Goal: Feedback & Contribution: Contribute content

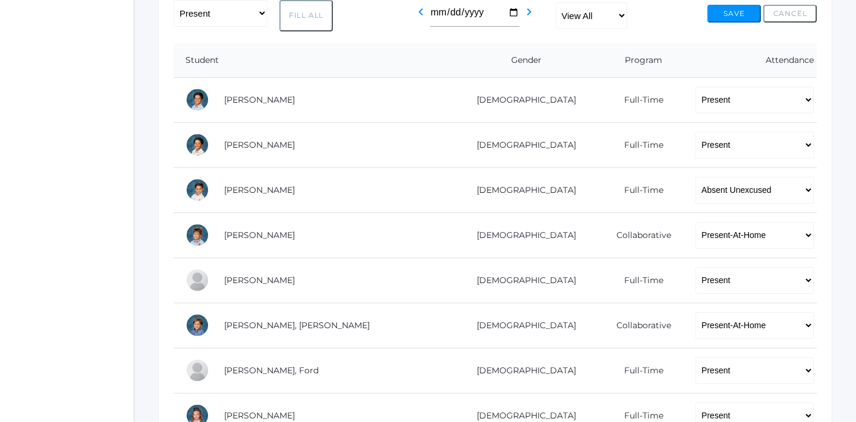
scroll to position [249, 0]
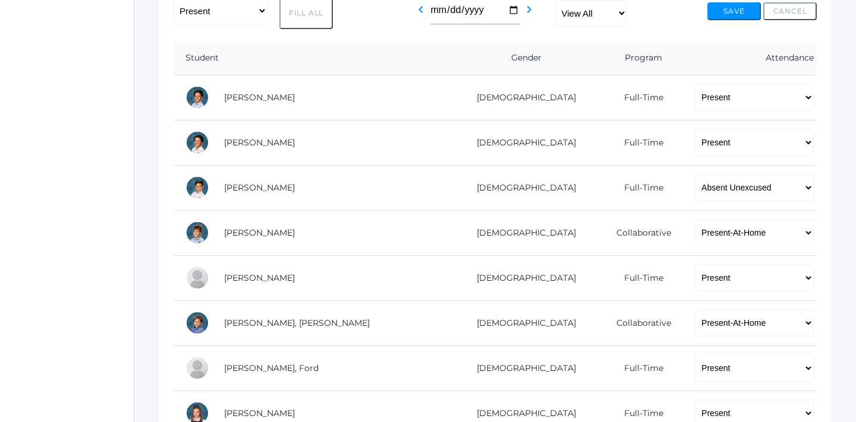
click at [232, 220] on td "Bradley, Obadiah" at bounding box center [330, 232] width 236 height 45
click at [242, 228] on link "Bradley, Obadiah" at bounding box center [259, 233] width 71 height 11
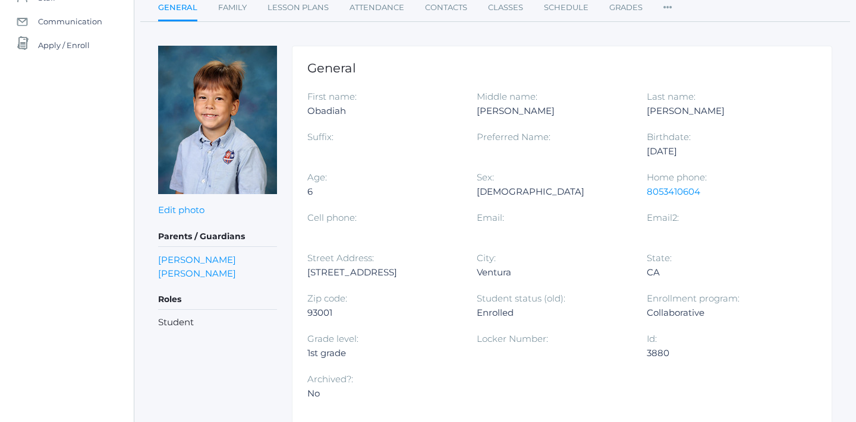
scroll to position [120, 0]
click at [229, 12] on link "Family" at bounding box center [232, 9] width 29 height 24
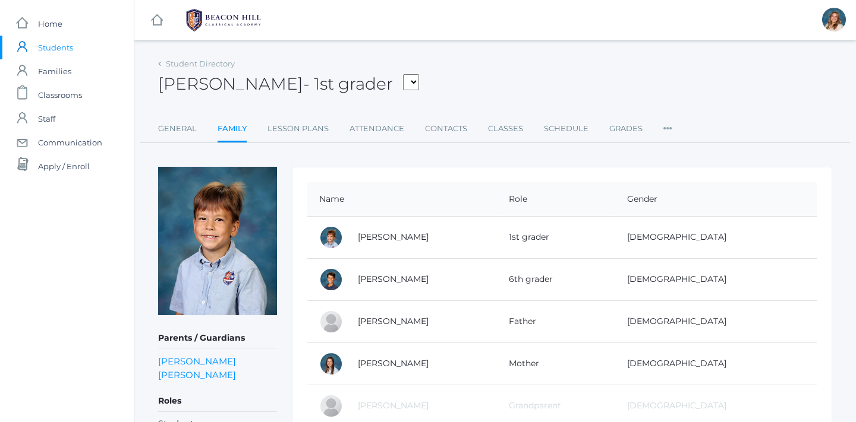
scroll to position [1, 0]
click at [446, 132] on link "Contacts" at bounding box center [446, 128] width 42 height 24
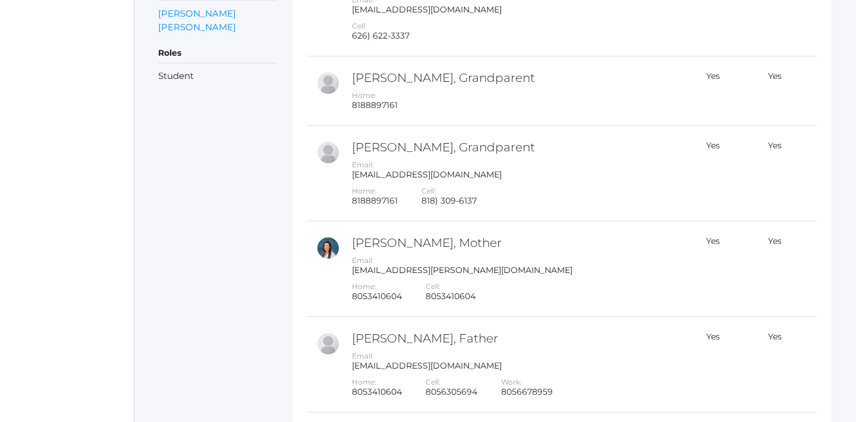
scroll to position [375, 0]
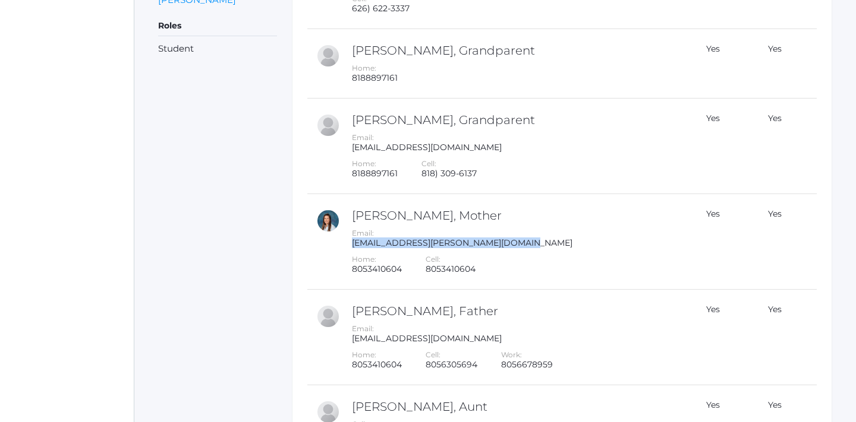
drag, startPoint x: 513, startPoint y: 247, endPoint x: 344, endPoint y: 244, distance: 168.8
click at [344, 244] on td "Joy Bradley, Mother Email: joy.bradley@beaconhillclassical.org Home: 8053410604…" at bounding box center [510, 242] width 335 height 96
copy div "joy.bradley@beaconhillclassical.org"
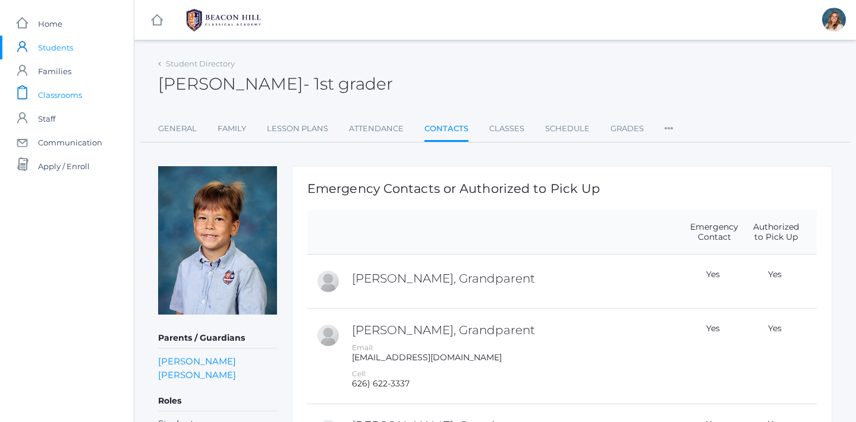
scroll to position [0, 0]
click at [62, 47] on span "Students" at bounding box center [55, 48] width 35 height 24
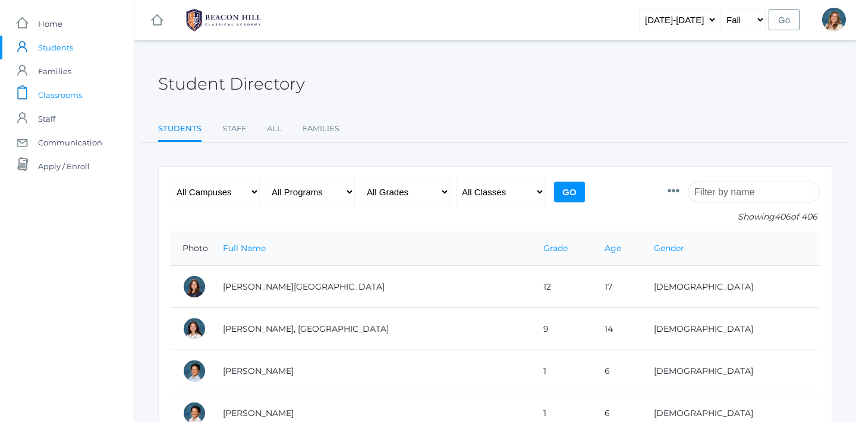
click at [56, 102] on span "Classrooms" at bounding box center [60, 95] width 44 height 24
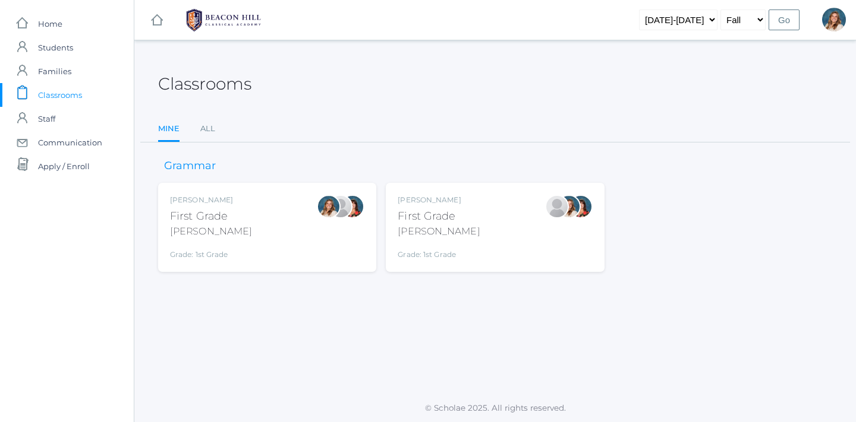
click at [434, 211] on div "First Grade" at bounding box center [438, 217] width 82 height 16
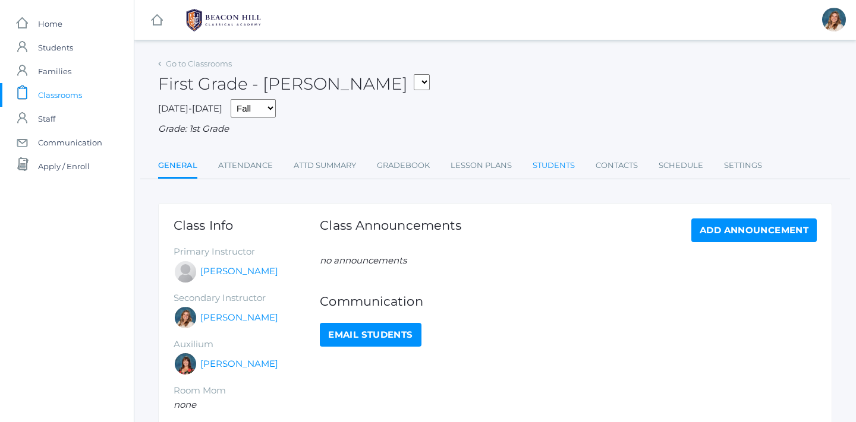
click at [556, 154] on link "Students" at bounding box center [553, 166] width 42 height 24
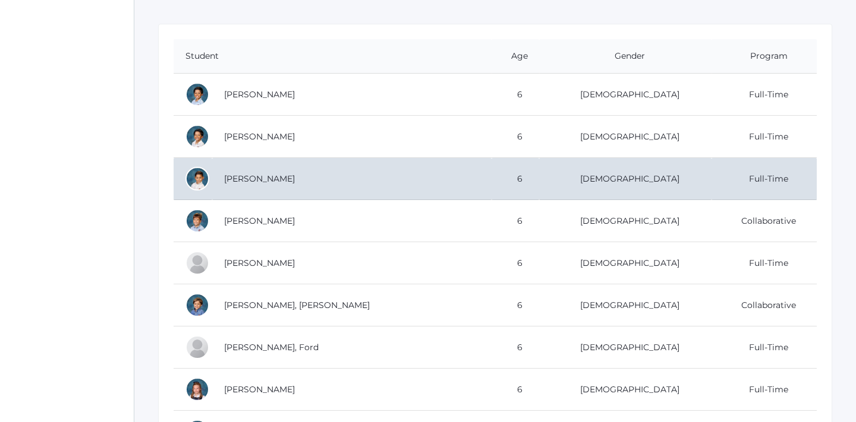
scroll to position [192, 0]
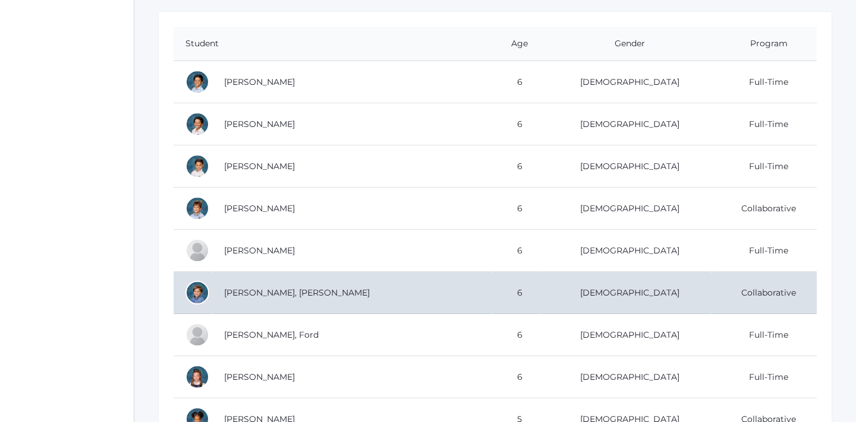
click at [465, 287] on td "Crosby, Austen" at bounding box center [351, 293] width 279 height 42
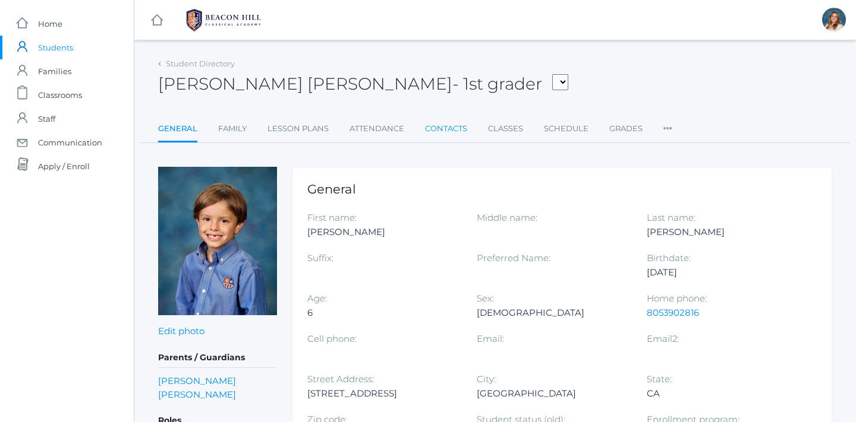
click at [428, 131] on link "Contacts" at bounding box center [446, 129] width 42 height 24
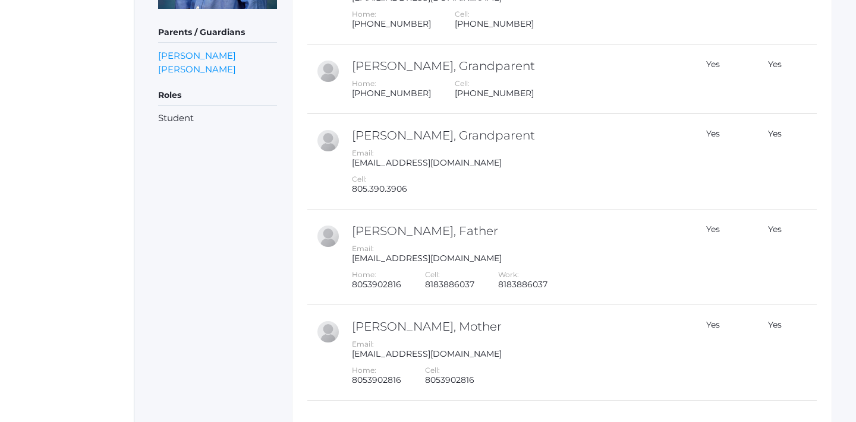
scroll to position [308, 0]
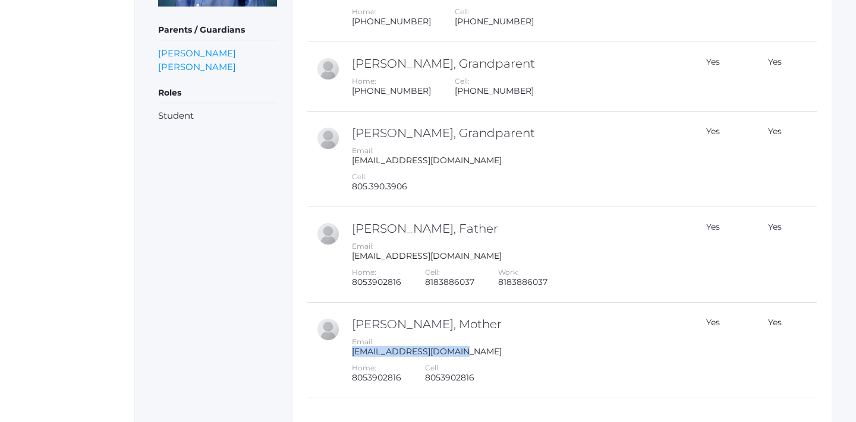
drag, startPoint x: 466, startPoint y: 356, endPoint x: 343, endPoint y: 353, distance: 123.0
click at [343, 353] on td "Sarah Crosby, Mother Email: sarahdean123@gmail.com Home: 8053902816 Cell: 80539…" at bounding box center [510, 351] width 335 height 96
copy div "sarahdean123@gmail.com"
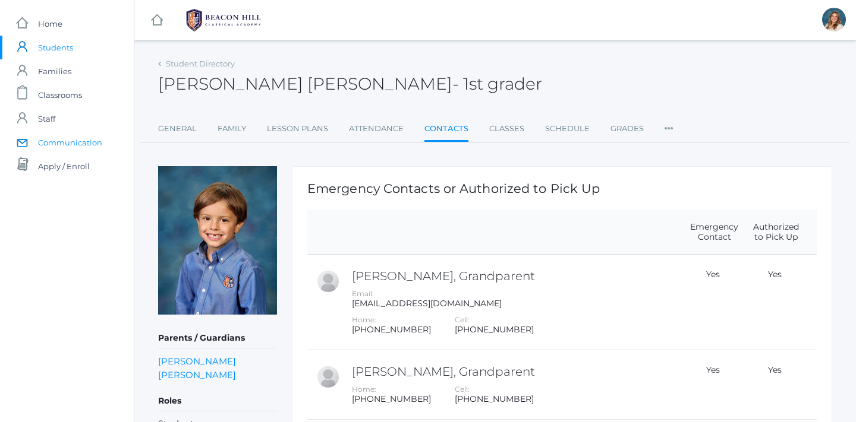
scroll to position [0, 0]
click at [68, 102] on span "Classrooms" at bounding box center [60, 95] width 44 height 24
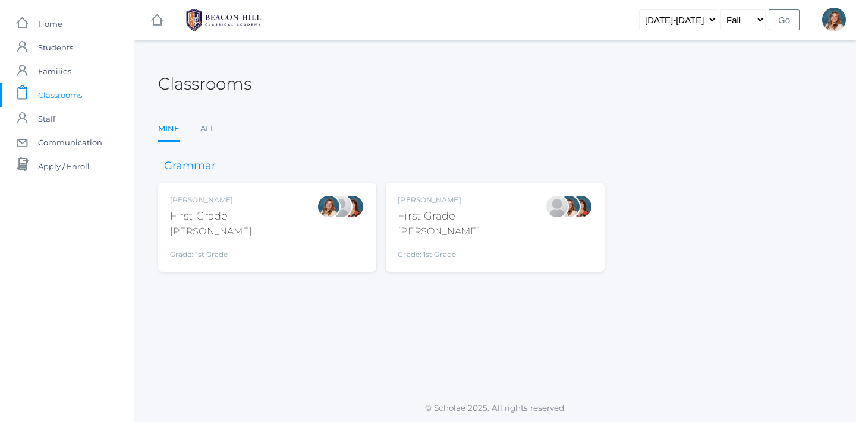
click at [500, 221] on div "Jaimie Watson First Grade Watson Grade: 1st Grade 01LA" at bounding box center [494, 227] width 194 height 65
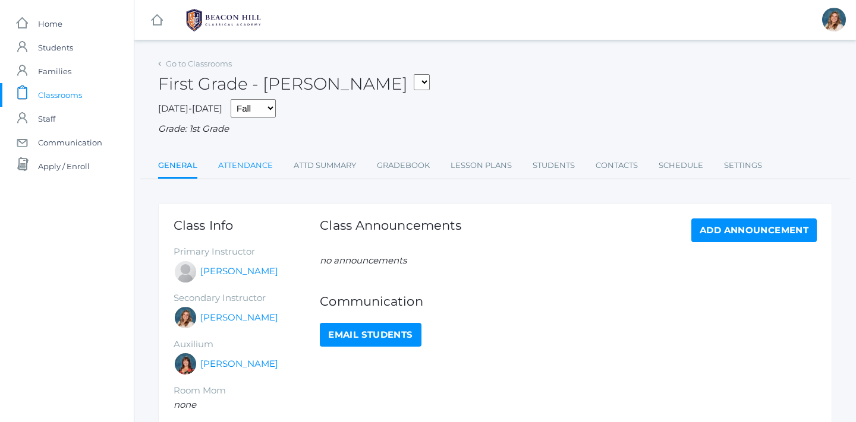
click at [226, 158] on link "Attendance" at bounding box center [245, 166] width 55 height 24
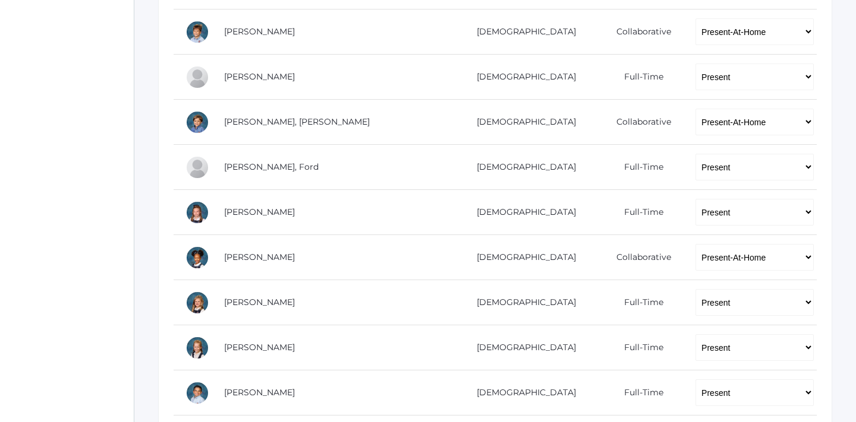
scroll to position [423, 0]
click at [231, 251] on link "[PERSON_NAME]" at bounding box center [259, 256] width 71 height 11
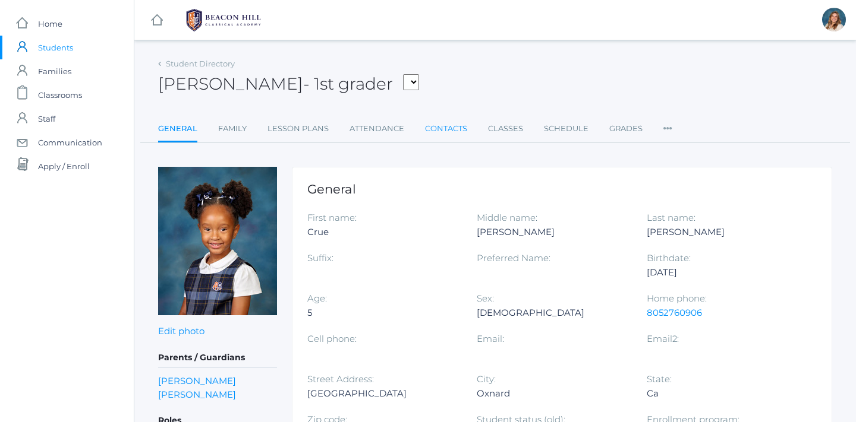
click at [431, 131] on link "Contacts" at bounding box center [446, 129] width 42 height 24
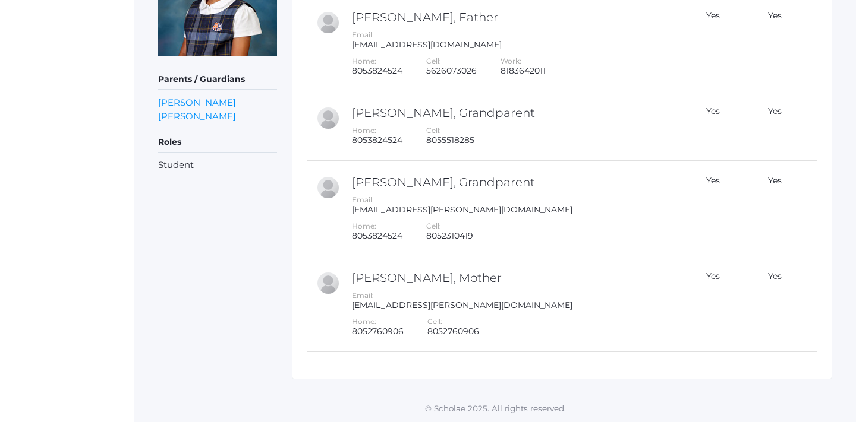
scroll to position [258, 0]
drag, startPoint x: 481, startPoint y: 301, endPoint x: 349, endPoint y: 308, distance: 131.5
click at [349, 308] on td "[PERSON_NAME], Mother Email: [EMAIL_ADDRESS][PERSON_NAME][DOMAIN_NAME] Home: 80…" at bounding box center [510, 305] width 335 height 96
copy div "[EMAIL_ADDRESS][PERSON_NAME][DOMAIN_NAME]"
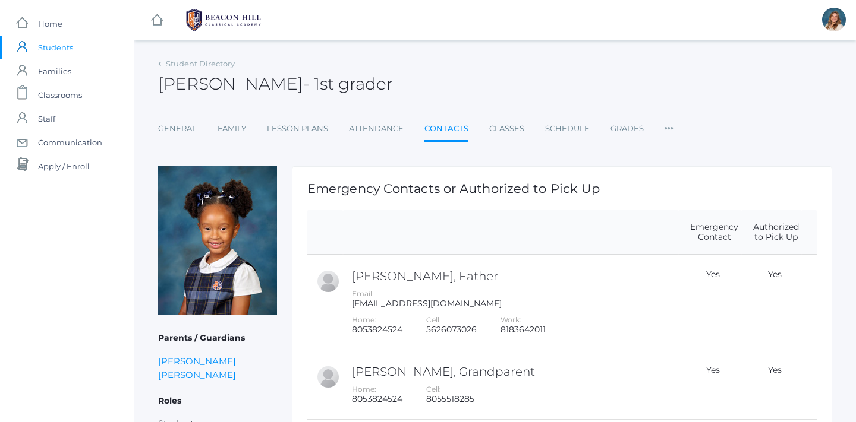
scroll to position [0, 0]
click at [72, 141] on span "Communication" at bounding box center [70, 143] width 64 height 24
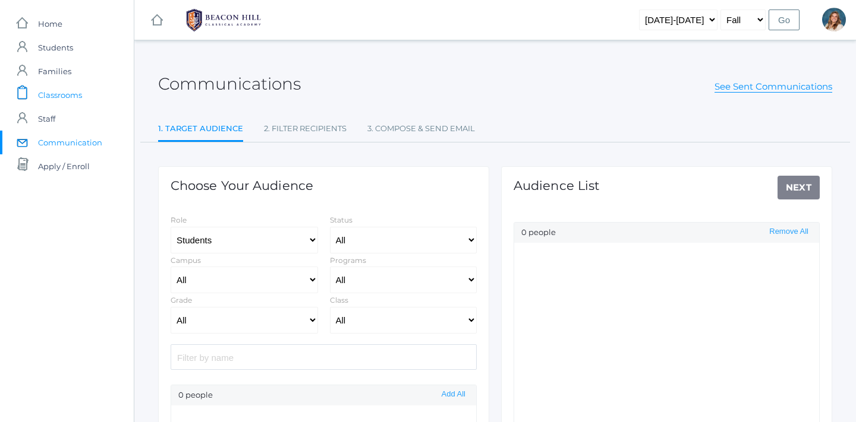
click at [70, 101] on span "Classrooms" at bounding box center [60, 95] width 44 height 24
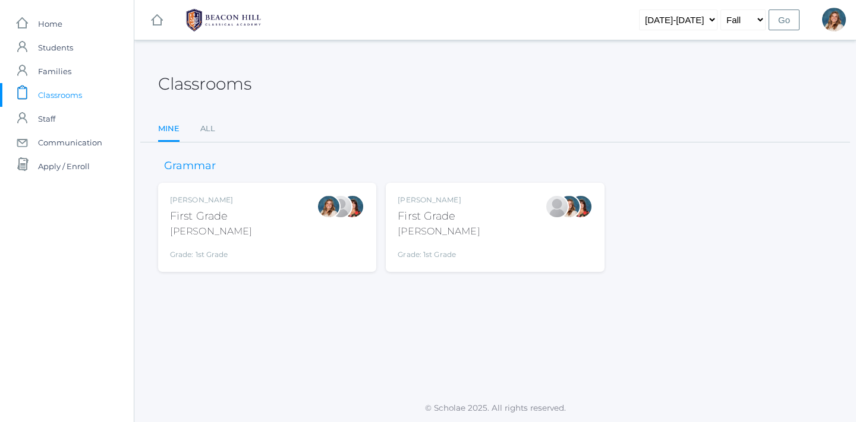
click at [446, 220] on div "First Grade" at bounding box center [438, 217] width 82 height 16
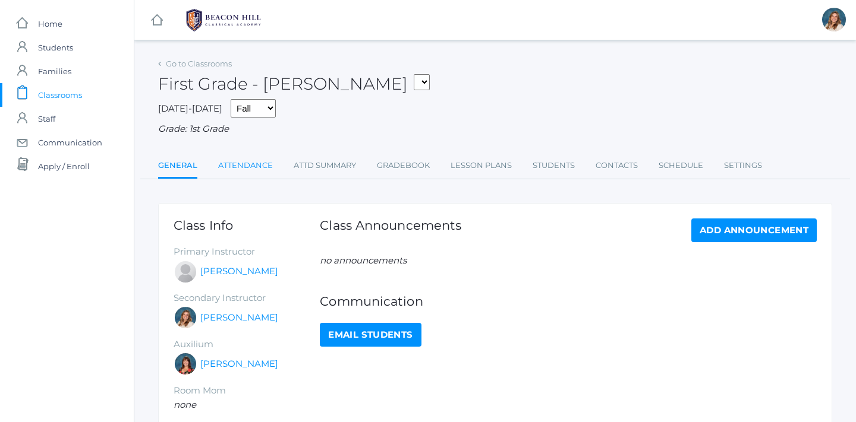
click at [243, 163] on link "Attendance" at bounding box center [245, 166] width 55 height 24
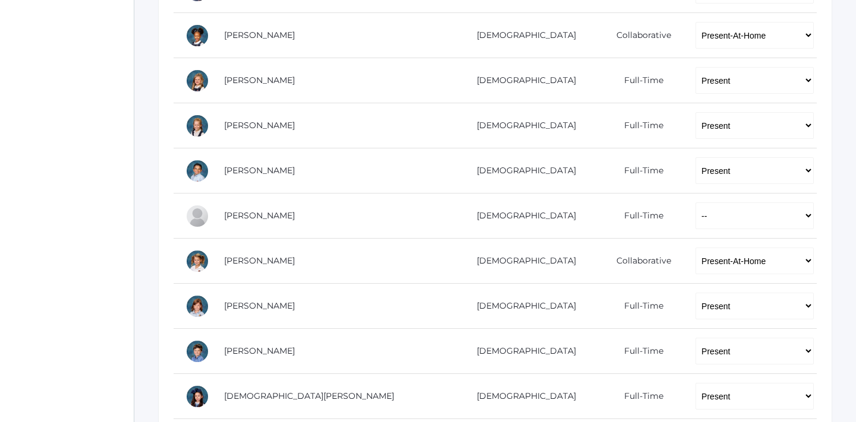
scroll to position [662, 0]
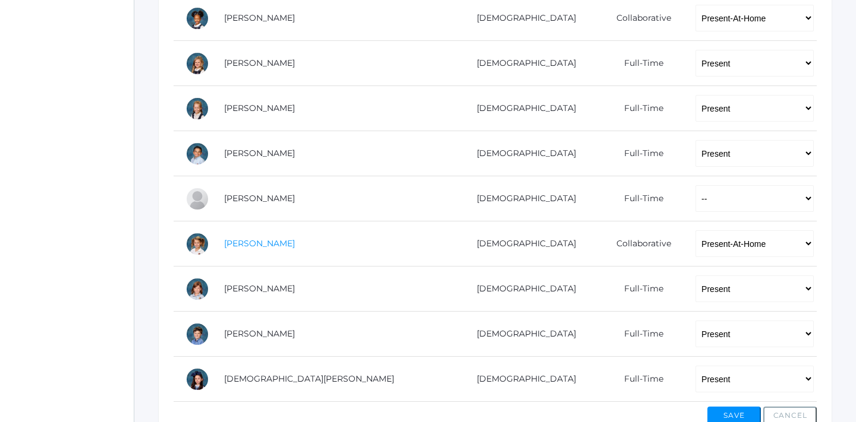
click at [255, 239] on link "[PERSON_NAME]" at bounding box center [259, 243] width 71 height 11
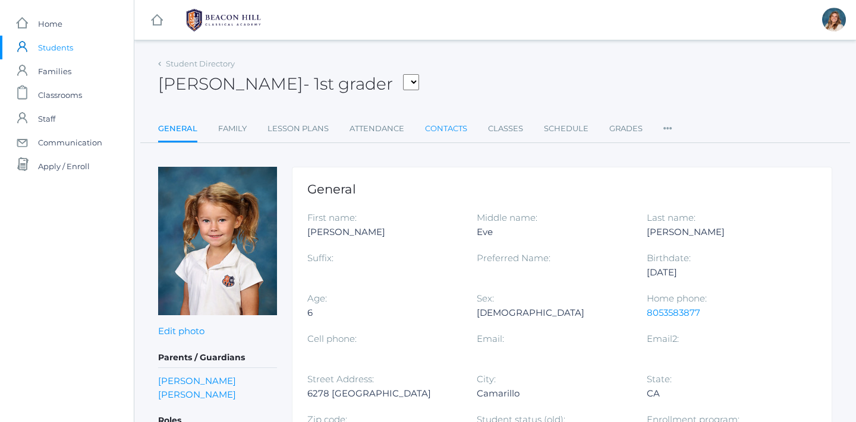
click at [453, 138] on link "Contacts" at bounding box center [446, 129] width 42 height 24
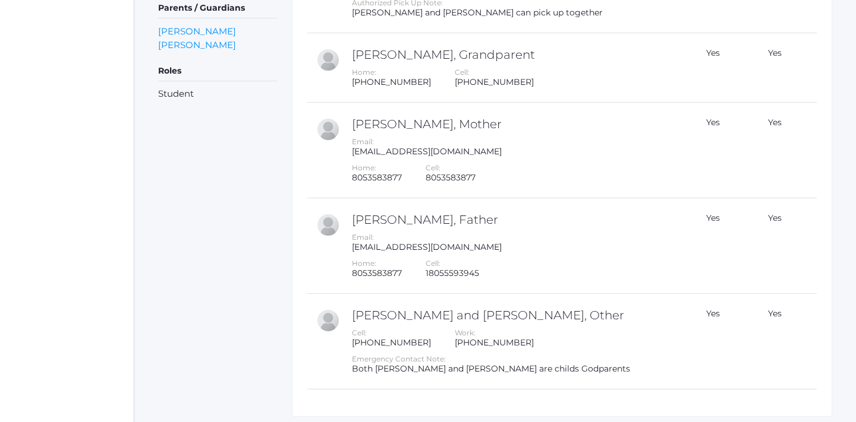
scroll to position [348, 0]
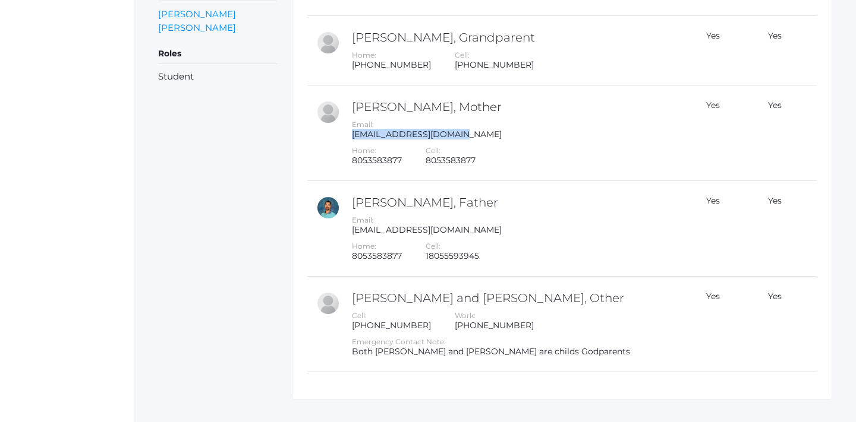
drag, startPoint x: 465, startPoint y: 133, endPoint x: 349, endPoint y: 133, distance: 116.5
click at [349, 133] on td "[PERSON_NAME], Mother Email: [EMAIL_ADDRESS][DOMAIN_NAME] Home: 8053583877 Cell…" at bounding box center [510, 134] width 335 height 96
copy div "[EMAIL_ADDRESS][DOMAIN_NAME]"
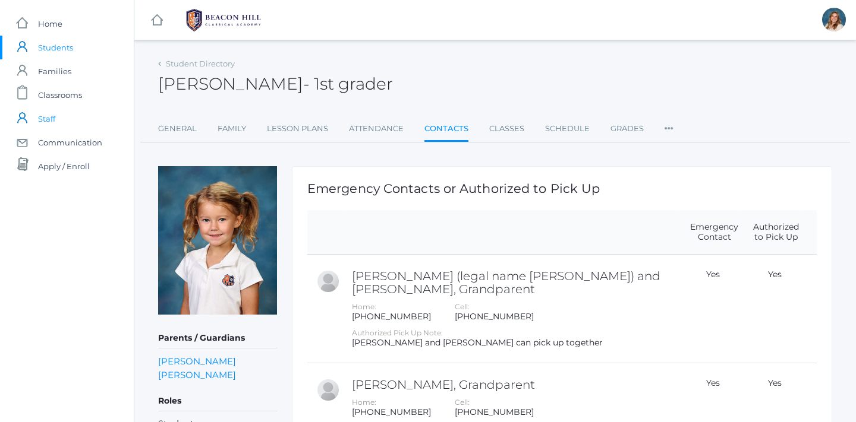
scroll to position [0, 0]
click at [61, 83] on span "Classrooms" at bounding box center [60, 95] width 44 height 24
click at [61, 96] on span "Classrooms" at bounding box center [60, 95] width 44 height 24
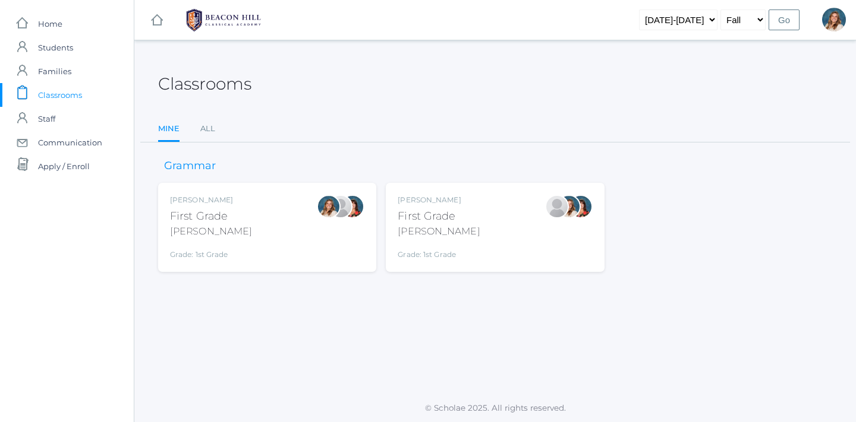
click at [450, 209] on div "First Grade" at bounding box center [438, 217] width 82 height 16
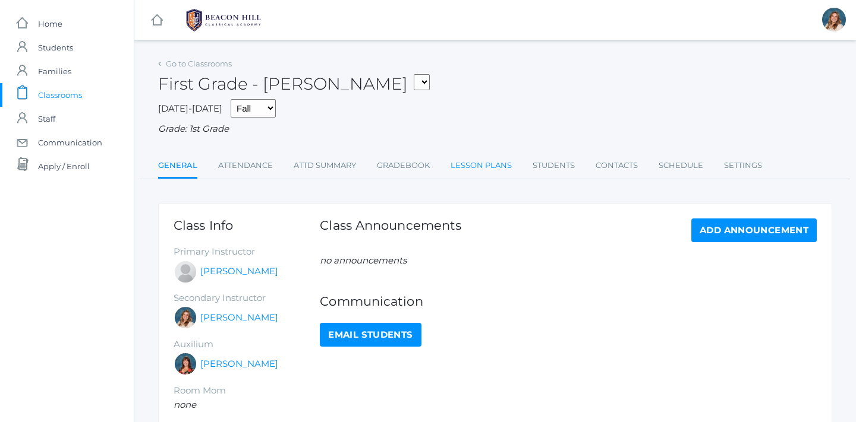
click at [474, 157] on link "Lesson Plans" at bounding box center [480, 166] width 61 height 24
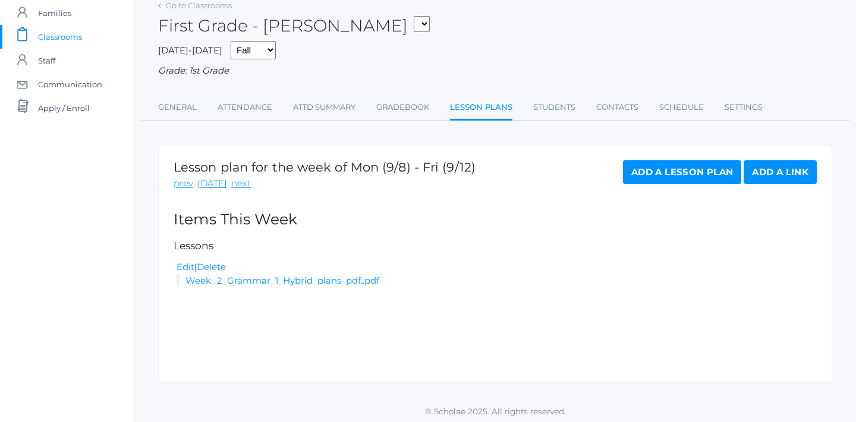
scroll to position [57, 0]
click at [696, 176] on link "Add a Lesson Plan" at bounding box center [682, 174] width 118 height 24
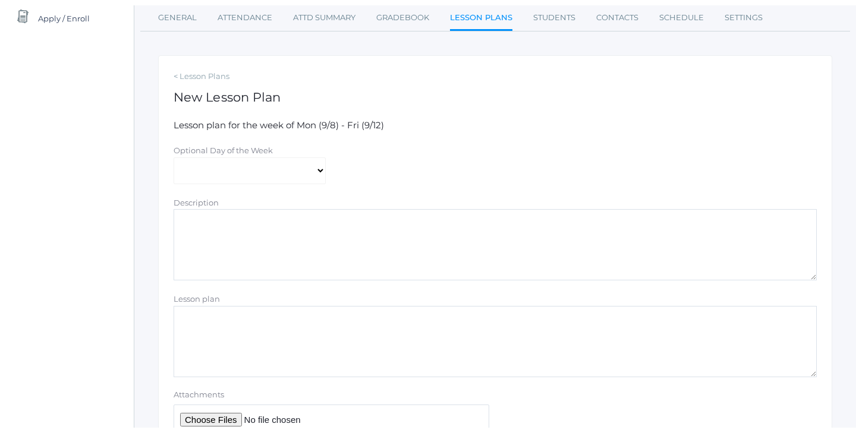
scroll to position [167, 0]
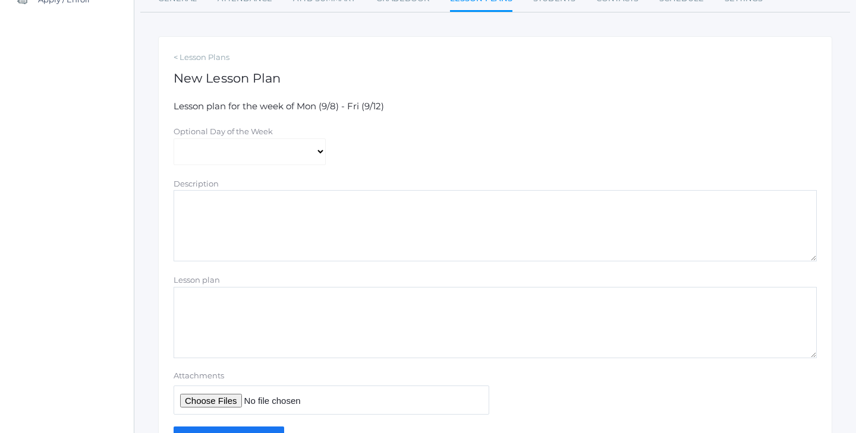
click at [200, 394] on input "Attachments" at bounding box center [330, 400] width 315 height 29
type input "C:\fakepath\[PERSON_NAME] Pages.pdf"
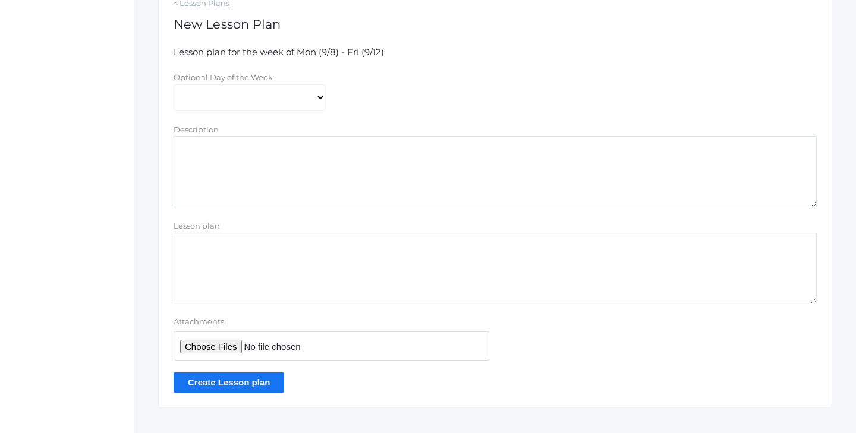
click at [231, 379] on input "Create Lesson plan" at bounding box center [228, 383] width 111 height 20
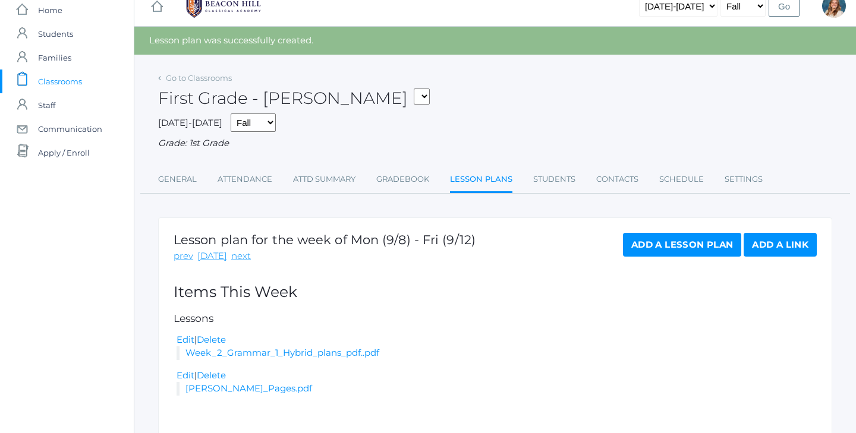
scroll to position [50, 0]
